Goal: Communication & Community: Participate in discussion

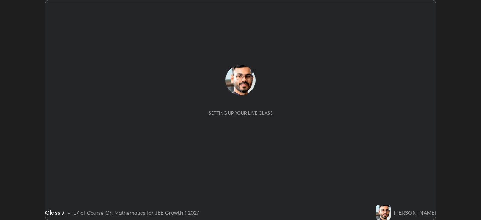
scroll to position [220, 481]
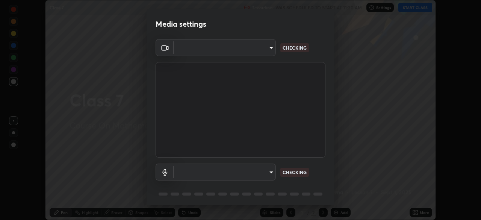
type input "e828e536804fa5ec44f09bab9f54175a8b6d317bb850f7280915d3359c97194d"
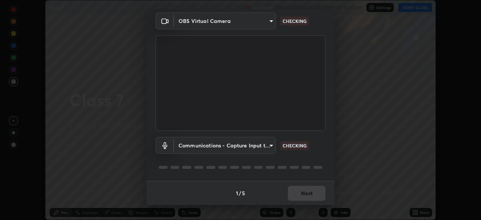
click at [264, 146] on body "Erase all Class 7 Recording WAS SCHEDULED TO START AT 11:30 AM Settings START C…" at bounding box center [240, 110] width 481 height 220
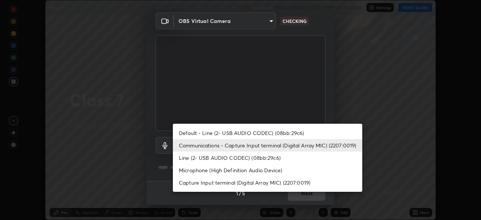
click at [263, 132] on li "Default - Line (2- USB AUDIO CODEC) (08bb:29c6)" at bounding box center [267, 133] width 189 height 12
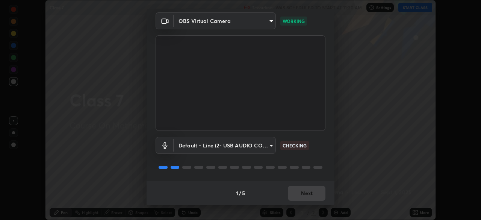
click at [255, 145] on body "Erase all Class 7 Recording WAS SCHEDULED TO START AT 11:30 AM Settings START C…" at bounding box center [240, 110] width 481 height 220
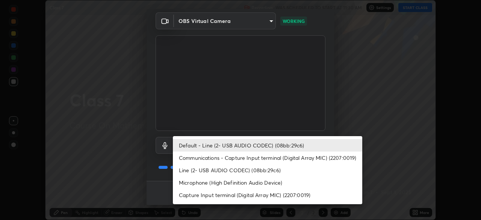
click at [249, 160] on li "Communications - Capture Input terminal (Digital Array MIC) (2207:0019)" at bounding box center [267, 157] width 189 height 12
type input "communications"
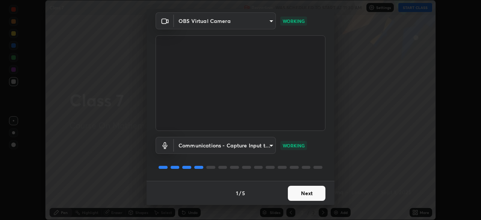
click at [310, 195] on button "Next" at bounding box center [307, 193] width 38 height 15
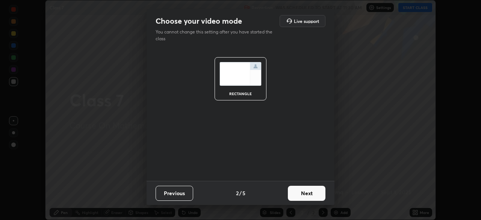
click at [310, 195] on button "Next" at bounding box center [307, 193] width 38 height 15
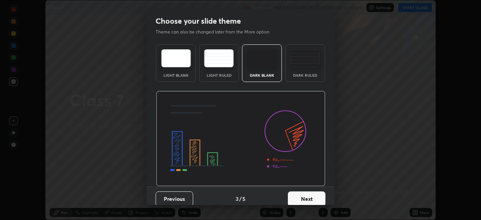
click at [321, 196] on button "Next" at bounding box center [307, 198] width 38 height 15
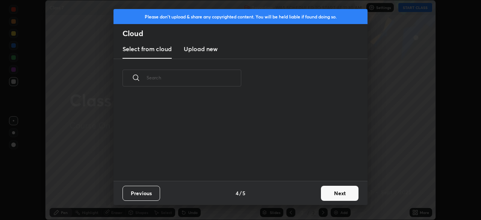
scroll to position [83, 241]
click at [336, 191] on button "Next" at bounding box center [340, 193] width 38 height 15
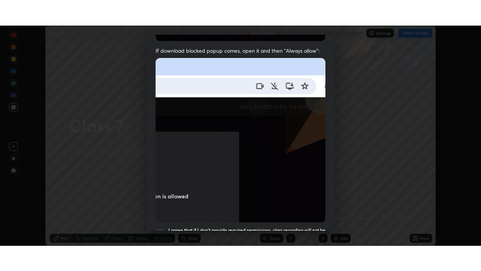
scroll to position [180, 0]
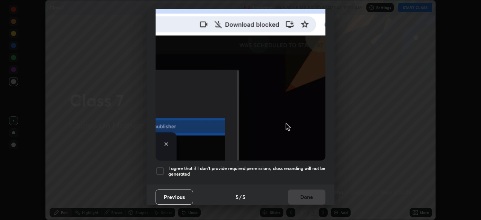
click at [282, 165] on h5 "I agree that if I don't provide required permissions, class recording will not …" at bounding box center [246, 171] width 157 height 12
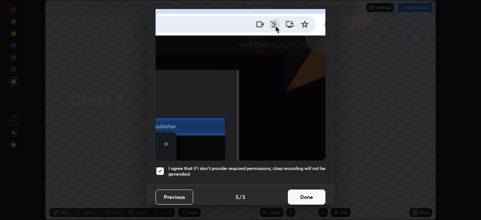
click at [300, 194] on button "Done" at bounding box center [307, 196] width 38 height 15
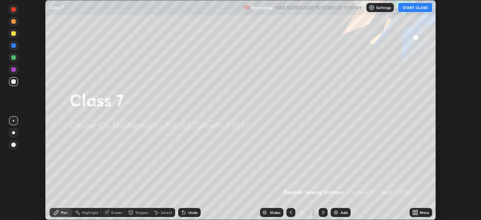
click at [418, 6] on button "START CLASS" at bounding box center [415, 7] width 34 height 9
click at [419, 212] on div "More" at bounding box center [421, 212] width 23 height 9
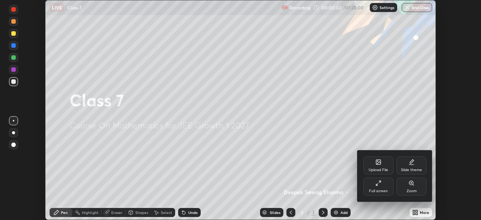
click at [380, 189] on div "Full screen" at bounding box center [378, 191] width 19 height 4
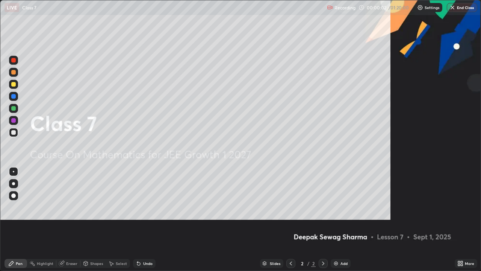
scroll to position [271, 481]
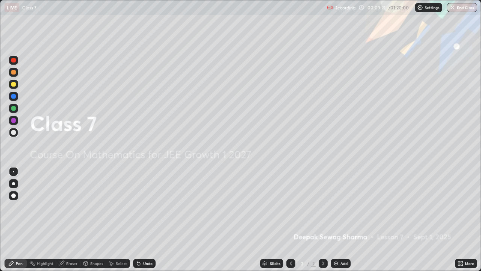
click at [13, 109] on div at bounding box center [13, 108] width 5 height 5
click at [15, 183] on div at bounding box center [13, 183] width 9 height 9
click at [337, 219] on img at bounding box center [336, 263] width 6 height 6
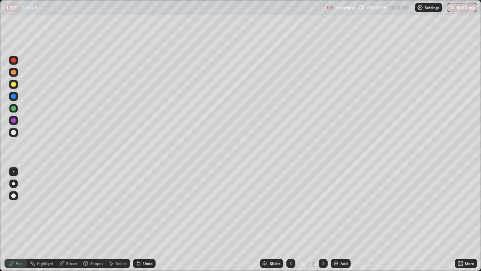
click at [144, 219] on div "Undo" at bounding box center [147, 263] width 9 height 4
click at [12, 85] on div at bounding box center [13, 84] width 5 height 5
click at [323, 219] on icon at bounding box center [323, 263] width 6 height 6
click at [335, 219] on img at bounding box center [336, 263] width 6 height 6
click at [15, 73] on div at bounding box center [13, 72] width 5 height 5
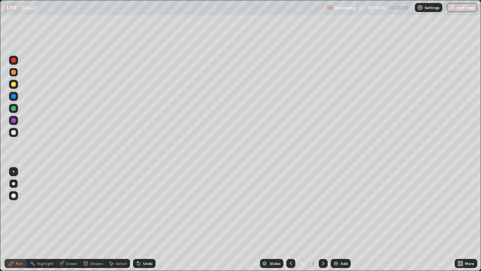
click at [15, 133] on div at bounding box center [13, 132] width 5 height 5
click at [14, 110] on div at bounding box center [13, 108] width 5 height 5
click at [337, 219] on img at bounding box center [336, 263] width 6 height 6
click at [13, 84] on div at bounding box center [13, 84] width 5 height 5
click at [290, 219] on icon at bounding box center [291, 263] width 6 height 6
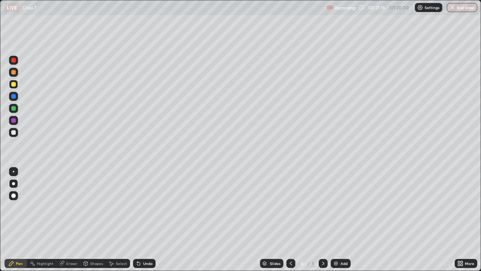
click at [322, 219] on icon at bounding box center [323, 263] width 2 height 4
click at [13, 133] on div at bounding box center [13, 132] width 5 height 5
click at [291, 219] on icon at bounding box center [291, 263] width 6 height 6
click at [322, 219] on icon at bounding box center [323, 263] width 6 height 6
click at [12, 132] on div at bounding box center [13, 132] width 5 height 5
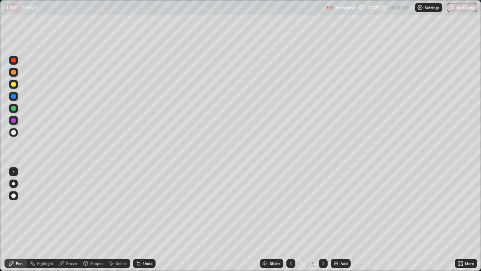
click at [289, 219] on icon at bounding box center [291, 263] width 6 height 6
click at [323, 219] on icon at bounding box center [323, 263] width 6 height 6
click at [322, 219] on icon at bounding box center [323, 263] width 6 height 6
click at [338, 219] on div "Add" at bounding box center [341, 263] width 20 height 9
click at [15, 108] on div at bounding box center [13, 108] width 5 height 5
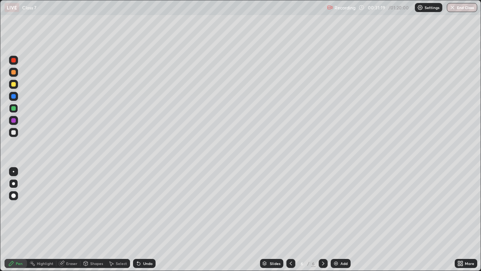
click at [290, 219] on icon at bounding box center [291, 263] width 6 height 6
click at [322, 219] on icon at bounding box center [323, 263] width 6 height 6
click at [287, 219] on div at bounding box center [290, 263] width 9 height 9
click at [323, 219] on icon at bounding box center [323, 263] width 6 height 6
click at [16, 85] on div at bounding box center [13, 84] width 9 height 9
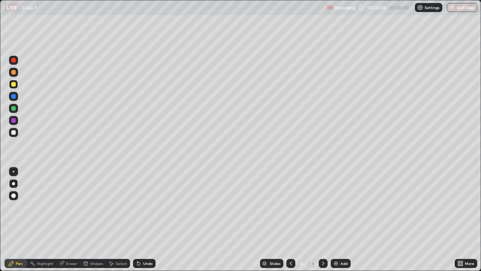
click at [291, 219] on icon at bounding box center [291, 263] width 6 height 6
click at [290, 219] on icon at bounding box center [291, 263] width 6 height 6
click at [336, 219] on img at bounding box center [336, 263] width 6 height 6
click at [13, 72] on div at bounding box center [13, 72] width 5 height 5
click at [322, 219] on icon at bounding box center [323, 263] width 6 height 6
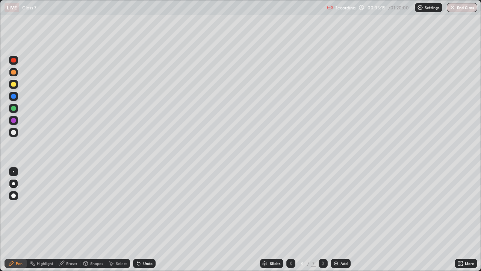
click at [322, 219] on icon at bounding box center [323, 263] width 6 height 6
click at [339, 219] on div "Add" at bounding box center [341, 263] width 20 height 9
click at [14, 85] on div at bounding box center [13, 84] width 5 height 5
click at [290, 219] on icon at bounding box center [291, 263] width 6 height 6
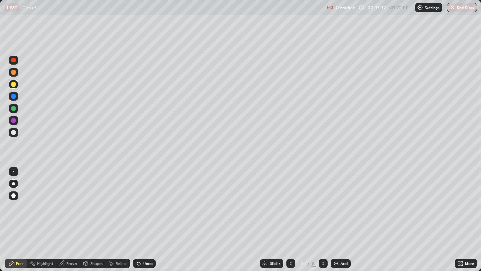
click at [290, 219] on icon at bounding box center [291, 263] width 2 height 4
click at [322, 219] on icon at bounding box center [323, 263] width 6 height 6
click at [12, 107] on div at bounding box center [13, 108] width 5 height 5
click at [13, 133] on div at bounding box center [13, 132] width 5 height 5
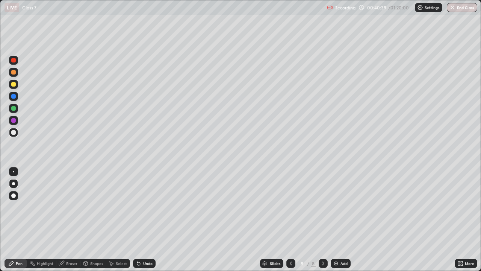
click at [13, 97] on div at bounding box center [13, 96] width 5 height 5
click at [323, 219] on icon at bounding box center [323, 263] width 6 height 6
click at [338, 219] on img at bounding box center [336, 263] width 6 height 6
click at [288, 219] on icon at bounding box center [291, 263] width 6 height 6
click at [322, 219] on icon at bounding box center [323, 263] width 6 height 6
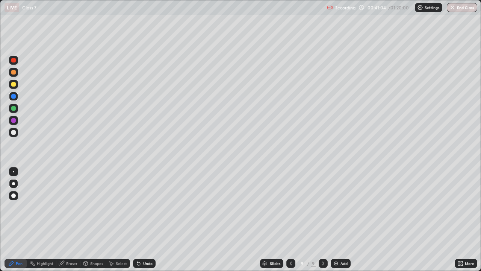
click at [14, 85] on div at bounding box center [13, 84] width 5 height 5
click at [289, 219] on icon at bounding box center [291, 263] width 6 height 6
click at [322, 219] on icon at bounding box center [323, 263] width 6 height 6
click at [291, 219] on icon at bounding box center [291, 263] width 6 height 6
click at [322, 219] on icon at bounding box center [323, 263] width 2 height 4
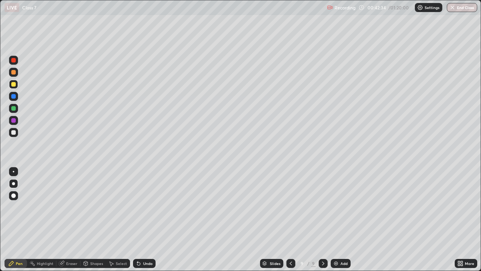
click at [290, 219] on icon at bounding box center [291, 263] width 6 height 6
click at [322, 219] on icon at bounding box center [323, 263] width 6 height 6
click at [324, 219] on icon at bounding box center [323, 263] width 6 height 6
click at [337, 219] on img at bounding box center [336, 263] width 6 height 6
click at [13, 85] on div at bounding box center [13, 84] width 5 height 5
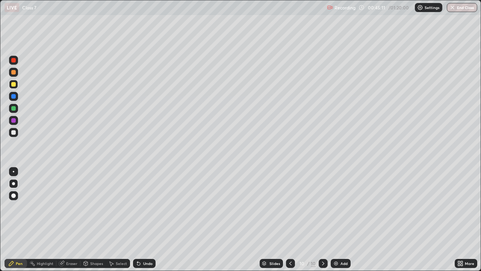
click at [13, 135] on div at bounding box center [13, 132] width 9 height 9
click at [146, 219] on div "Undo" at bounding box center [147, 263] width 9 height 4
click at [324, 219] on icon at bounding box center [323, 263] width 6 height 6
click at [336, 219] on img at bounding box center [336, 263] width 6 height 6
click at [14, 73] on div at bounding box center [13, 72] width 5 height 5
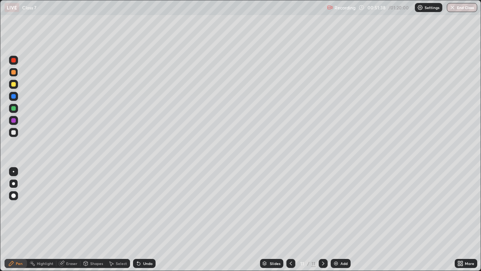
click at [291, 219] on icon at bounding box center [291, 263] width 6 height 6
click at [322, 219] on icon at bounding box center [323, 263] width 6 height 6
click at [290, 219] on icon at bounding box center [291, 263] width 6 height 6
click at [322, 219] on icon at bounding box center [323, 263] width 6 height 6
click at [12, 133] on div at bounding box center [13, 132] width 5 height 5
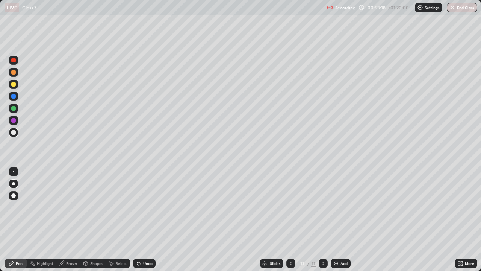
click at [289, 219] on icon at bounding box center [291, 263] width 6 height 6
click at [323, 219] on icon at bounding box center [323, 263] width 2 height 4
click at [292, 219] on icon at bounding box center [291, 263] width 6 height 6
click at [321, 219] on div at bounding box center [323, 263] width 9 height 9
click at [142, 219] on div "Undo" at bounding box center [144, 263] width 23 height 9
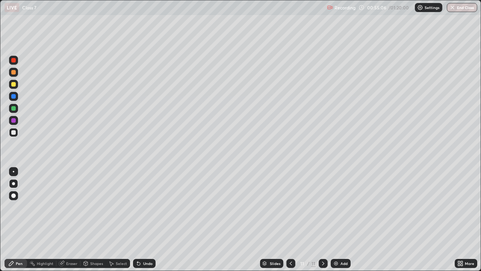
click at [290, 219] on icon at bounding box center [291, 263] width 6 height 6
click at [322, 219] on icon at bounding box center [323, 263] width 2 height 4
click at [290, 219] on icon at bounding box center [291, 263] width 6 height 6
click at [322, 219] on icon at bounding box center [323, 263] width 6 height 6
click at [290, 219] on icon at bounding box center [291, 263] width 6 height 6
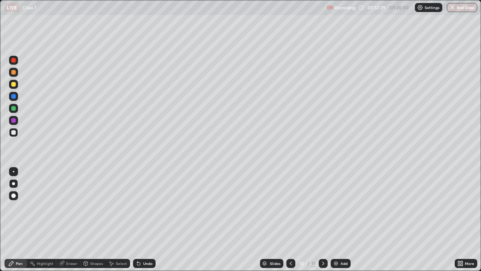
click at [322, 219] on icon at bounding box center [323, 263] width 2 height 4
click at [291, 219] on icon at bounding box center [291, 263] width 6 height 6
click at [322, 219] on icon at bounding box center [323, 263] width 6 height 6
click at [14, 119] on div at bounding box center [13, 120] width 5 height 5
click at [291, 219] on icon at bounding box center [291, 263] width 6 height 6
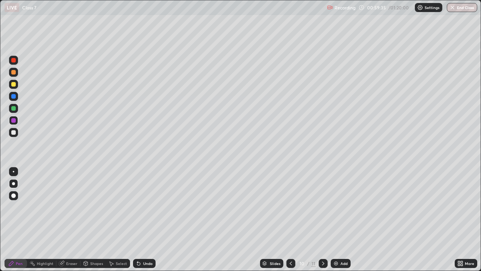
click at [323, 219] on icon at bounding box center [323, 263] width 2 height 4
click at [291, 219] on icon at bounding box center [291, 263] width 2 height 4
click at [322, 219] on icon at bounding box center [323, 263] width 6 height 6
click at [321, 219] on icon at bounding box center [323, 263] width 6 height 6
click at [341, 219] on div "Add" at bounding box center [344, 263] width 7 height 4
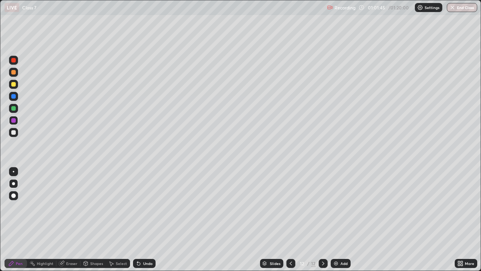
click at [14, 86] on div at bounding box center [13, 84] width 5 height 5
click at [14, 132] on div at bounding box center [13, 132] width 5 height 5
click at [12, 83] on div at bounding box center [13, 84] width 5 height 5
click at [14, 109] on div at bounding box center [13, 108] width 5 height 5
click at [321, 219] on icon at bounding box center [323, 263] width 6 height 6
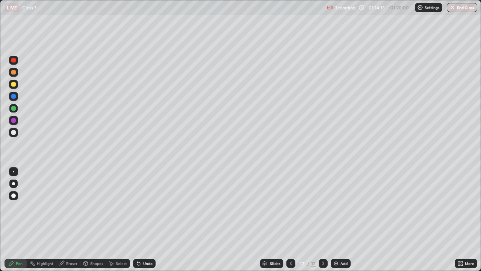
click at [338, 219] on img at bounding box center [336, 263] width 6 height 6
click at [290, 219] on icon at bounding box center [291, 263] width 6 height 6
click at [322, 219] on icon at bounding box center [323, 263] width 6 height 6
click at [290, 219] on icon at bounding box center [291, 263] width 6 height 6
click at [323, 219] on icon at bounding box center [323, 263] width 2 height 4
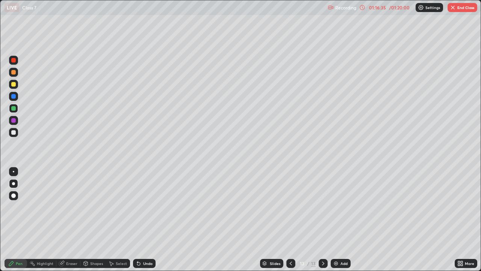
click at [290, 219] on icon at bounding box center [291, 263] width 6 height 6
click at [321, 219] on icon at bounding box center [323, 263] width 6 height 6
click at [460, 7] on button "End Class" at bounding box center [463, 7] width 30 height 9
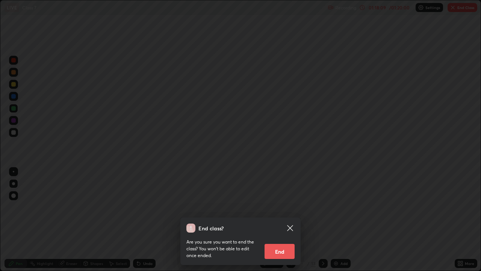
click at [280, 219] on button "End" at bounding box center [280, 251] width 30 height 15
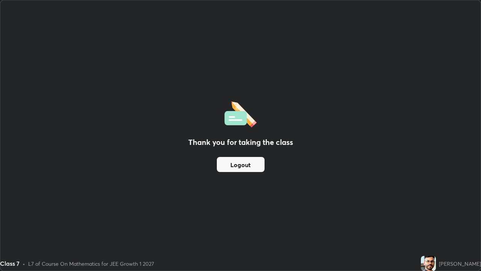
click at [246, 162] on button "Logout" at bounding box center [241, 164] width 48 height 15
